Goal: Task Accomplishment & Management: Manage account settings

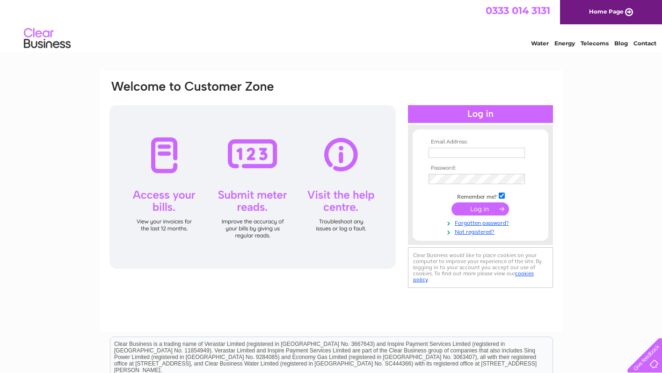
click at [445, 153] on input "text" at bounding box center [477, 153] width 96 height 10
type input "psbfd2@aol.com"
click at [447, 153] on input "text" at bounding box center [477, 153] width 96 height 10
type input "psbfd2@aol.com"
click at [475, 210] on input "submit" at bounding box center [481, 210] width 58 height 13
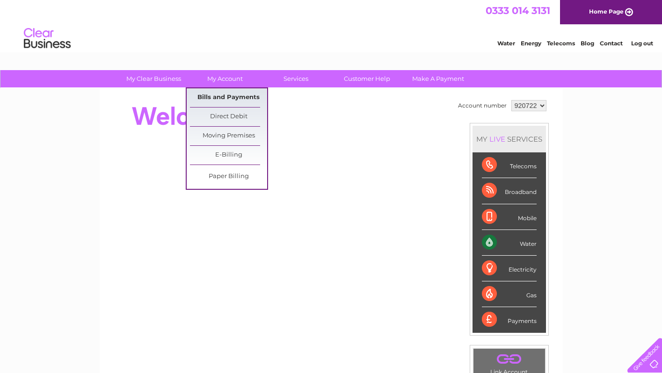
click at [220, 95] on link "Bills and Payments" at bounding box center [228, 97] width 77 height 19
click at [228, 97] on link "Bills and Payments" at bounding box center [228, 97] width 77 height 19
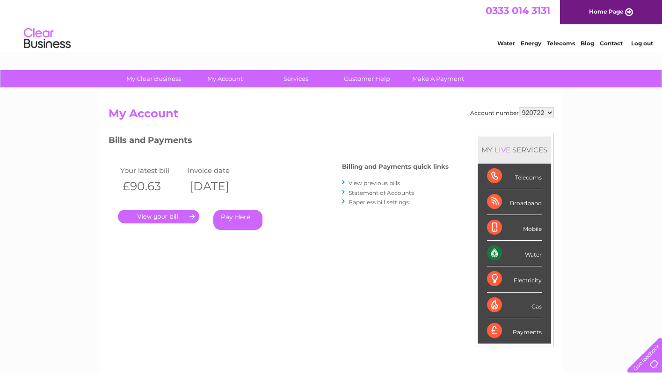
click at [154, 217] on link "." at bounding box center [158, 217] width 81 height 14
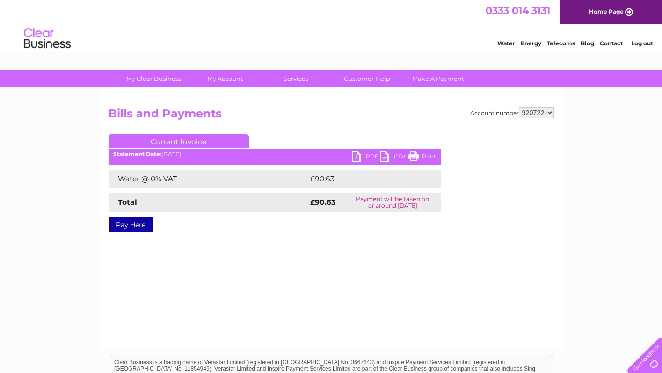
click at [354, 156] on link "PDF" at bounding box center [366, 158] width 28 height 14
click at [617, 44] on link "Contact" at bounding box center [611, 43] width 23 height 7
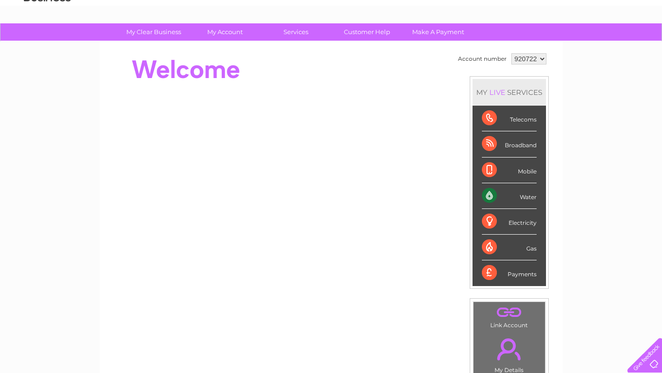
scroll to position [43, 0]
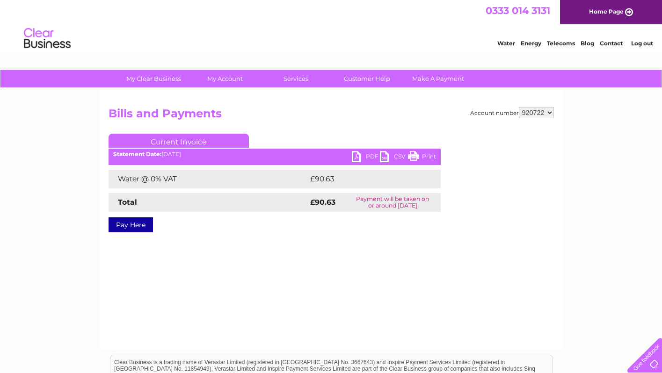
click at [644, 41] on link "Log out" at bounding box center [642, 43] width 22 height 7
